Goal: Task Accomplishment & Management: Manage account settings

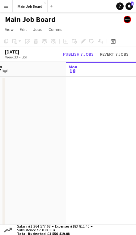
scroll to position [0, 197]
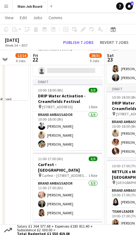
scroll to position [277, 0]
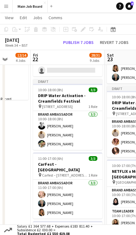
click at [73, 93] on h3 "DRIP Water Activation - Creamfields Festival" at bounding box center [67, 98] width 69 height 11
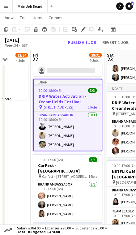
click at [36, 28] on icon at bounding box center [36, 28] width 4 height 2
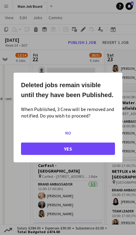
click at [89, 153] on button "Yes" at bounding box center [68, 149] width 94 height 12
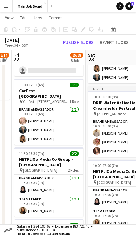
scroll to position [0, 225]
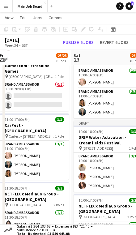
click at [105, 135] on h3 "DRIP Water Activation - Creamfields Festival" at bounding box center [108, 140] width 69 height 11
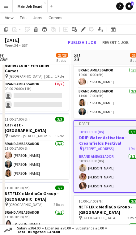
click at [38, 28] on icon "Delete" at bounding box center [35, 29] width 5 height 5
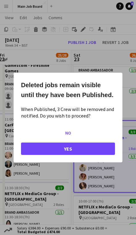
click at [84, 149] on button "Yes" at bounding box center [68, 149] width 94 height 12
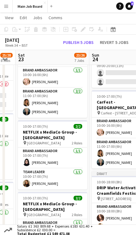
scroll to position [0, 213]
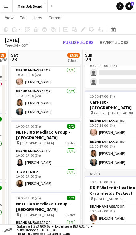
click at [113, 174] on app-job-card "Draft 10:00-18:00 (8h) 3/3 DRIP Water Activation - Creamfields Festival pin Dar…" at bounding box center [119, 206] width 69 height 71
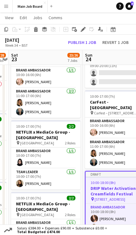
click at [38, 27] on icon "Delete" at bounding box center [35, 29] width 5 height 5
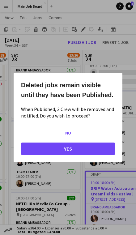
click at [84, 151] on button "Yes" at bounding box center [68, 149] width 94 height 12
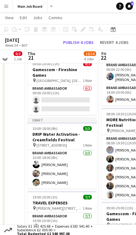
scroll to position [93, 0]
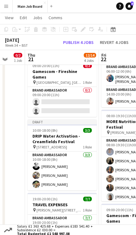
click at [71, 133] on h3 "DRIP Water Activation - Creamfields Festival" at bounding box center [62, 138] width 69 height 11
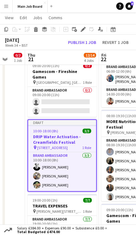
click at [35, 29] on icon at bounding box center [35, 30] width 3 height 3
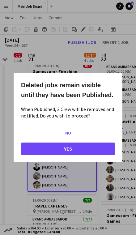
click at [80, 153] on button "Yes" at bounding box center [68, 149] width 94 height 12
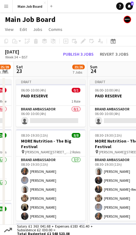
scroll to position [0, 209]
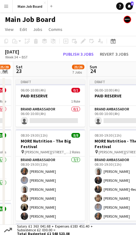
click at [83, 51] on button "Publish 3 jobs" at bounding box center [79, 54] width 36 height 7
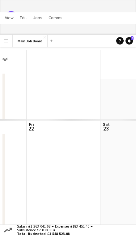
scroll to position [66, 0]
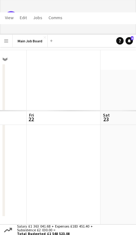
click at [5, 40] on app-icon "Menu" at bounding box center [6, 40] width 5 height 5
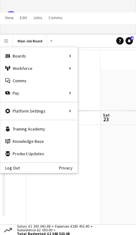
click at [49, 68] on div "Workforce Workforce" at bounding box center [38, 68] width 77 height 12
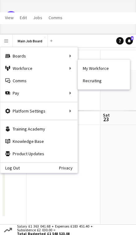
click at [103, 67] on link "My Workforce" at bounding box center [104, 68] width 52 height 12
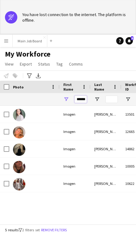
click at [80, 103] on input "******" at bounding box center [81, 99] width 12 height 7
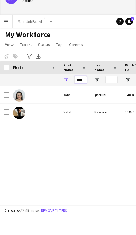
type input "****"
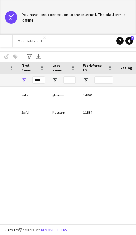
scroll to position [0, 63]
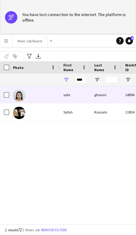
click at [104, 93] on div "ghouini" at bounding box center [106, 94] width 31 height 17
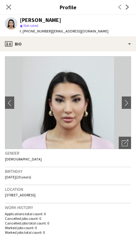
click at [128, 99] on button "chevron-right" at bounding box center [128, 103] width 12 height 12
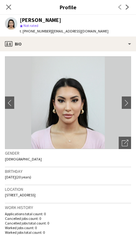
click at [125, 100] on app-icon "chevron-right" at bounding box center [128, 103] width 10 height 6
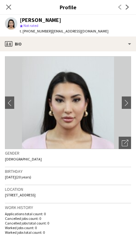
click at [126, 99] on button "chevron-right" at bounding box center [128, 103] width 12 height 12
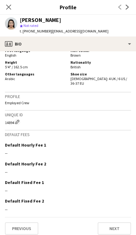
scroll to position [300, 0]
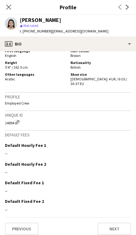
click at [34, 223] on button "Previous" at bounding box center [21, 229] width 33 height 12
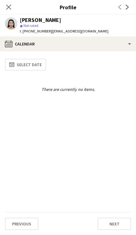
click at [30, 220] on button "Previous" at bounding box center [21, 224] width 33 height 12
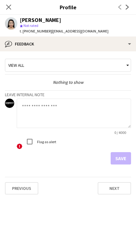
click at [82, 109] on textarea at bounding box center [74, 113] width 114 height 29
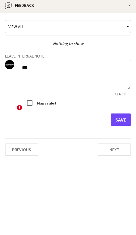
type textarea "***"
click at [120, 152] on button "Save" at bounding box center [121, 158] width 20 height 12
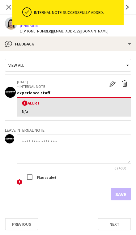
click at [10, 7] on icon "Close pop-in" at bounding box center [8, 7] width 5 height 5
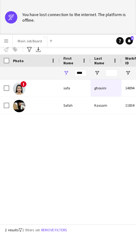
click at [76, 97] on div "Safah" at bounding box center [75, 105] width 31 height 17
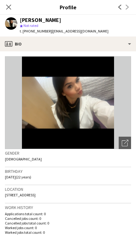
click at [12, 4] on app-icon "Close pop-in" at bounding box center [8, 6] width 7 height 7
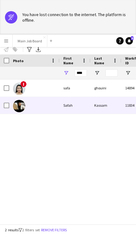
click at [28, 97] on div at bounding box center [34, 105] width 50 height 17
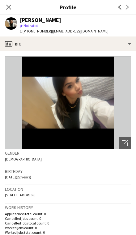
click at [11, 7] on icon "Close pop-in" at bounding box center [8, 7] width 5 height 5
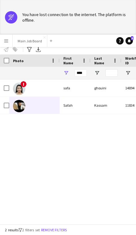
click at [33, 41] on button "Main Job Board Close" at bounding box center [30, 41] width 35 height 12
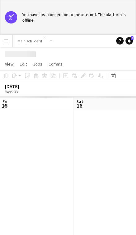
scroll to position [0, 148]
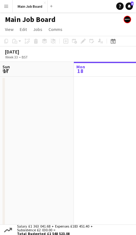
click at [8, 6] on app-icon "Menu" at bounding box center [6, 6] width 5 height 5
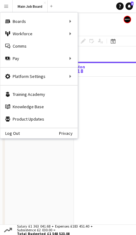
click at [65, 25] on div "Boards Boards" at bounding box center [38, 21] width 77 height 12
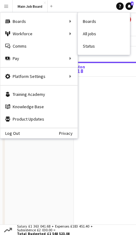
click at [68, 35] on div "Workforce Workforce" at bounding box center [38, 34] width 77 height 12
click at [97, 35] on link "My Workforce" at bounding box center [104, 34] width 52 height 12
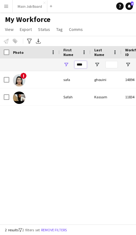
click at [77, 62] on input "****" at bounding box center [81, 64] width 12 height 7
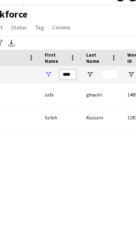
click at [75, 61] on input "****" at bounding box center [81, 64] width 12 height 7
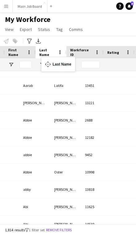
scroll to position [0, 63]
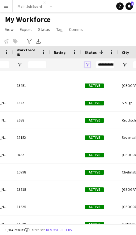
click at [89, 63] on span "Open Filter Menu" at bounding box center [88, 65] width 6 height 6
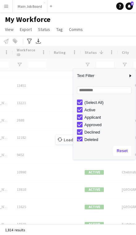
click at [83, 99] on div "(Select All)" at bounding box center [106, 102] width 58 height 7
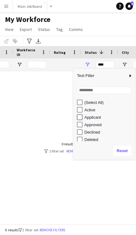
type input "**********"
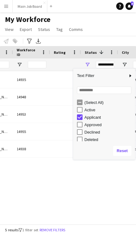
click at [27, 198] on div "[PERSON_NAME] 14935 Applicant Stockport [DATE] [PERSON_NAME] 14948 Applicant Nu…" at bounding box center [68, 147] width 136 height 153
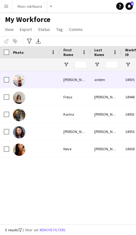
click at [84, 78] on div "[PERSON_NAME]" at bounding box center [75, 79] width 31 height 17
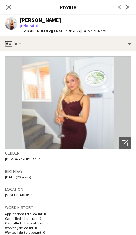
click at [11, 5] on icon at bounding box center [8, 7] width 5 height 5
